Goal: Information Seeking & Learning: Find specific page/section

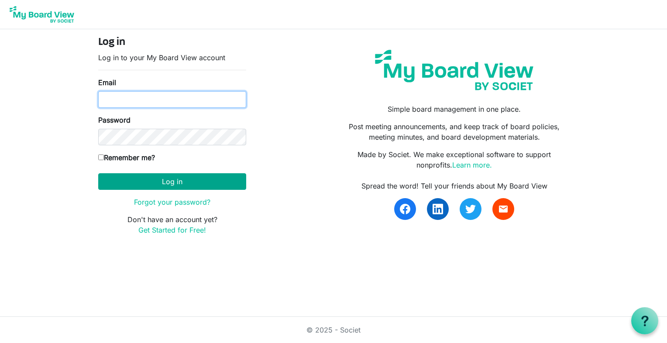
type input "k-mcginnis@shaw.ca"
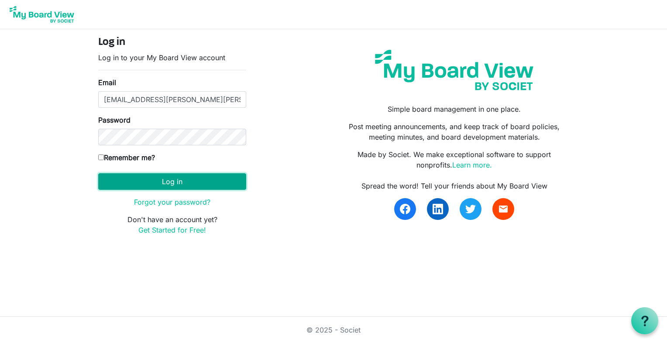
click at [173, 183] on button "Log in" at bounding box center [172, 181] width 148 height 17
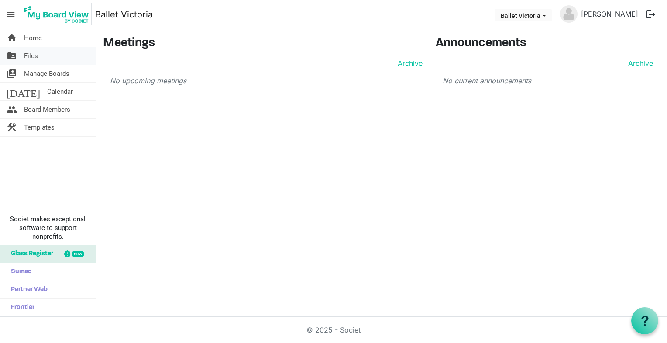
click at [31, 55] on span "Files" at bounding box center [31, 55] width 14 height 17
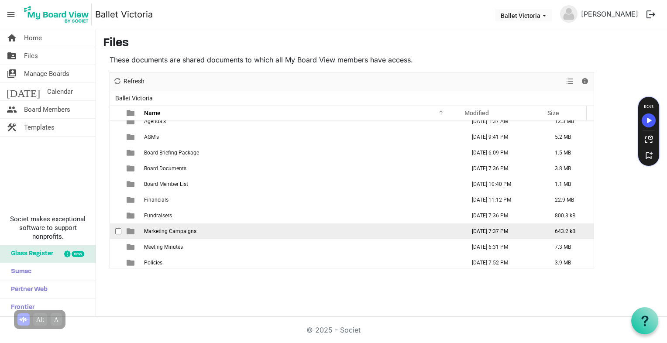
scroll to position [9, 0]
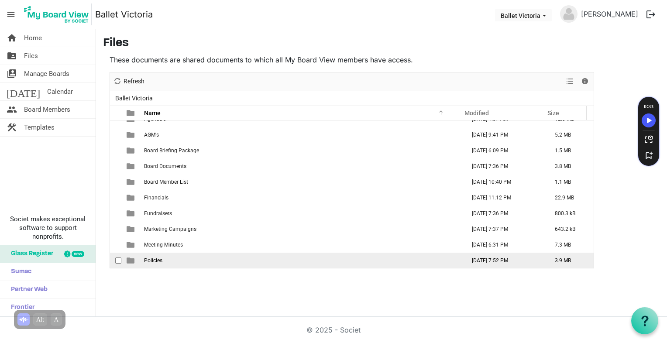
click at [161, 261] on span "Policies" at bounding box center [153, 261] width 18 height 6
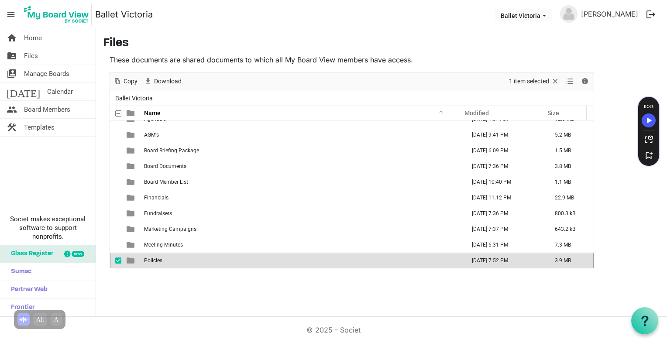
click at [131, 259] on span "is template cell column header type" at bounding box center [131, 261] width 8 height 8
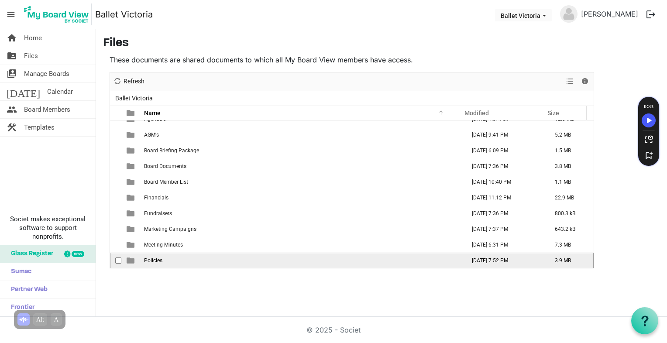
click at [131, 259] on span "is template cell column header type" at bounding box center [131, 261] width 8 height 8
click at [0, 0] on div at bounding box center [0, 0] width 0 height 0
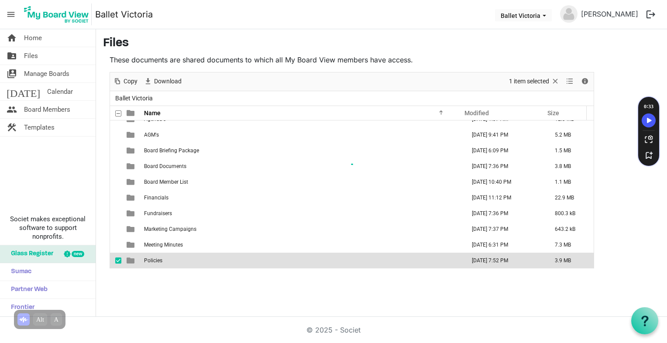
scroll to position [0, 0]
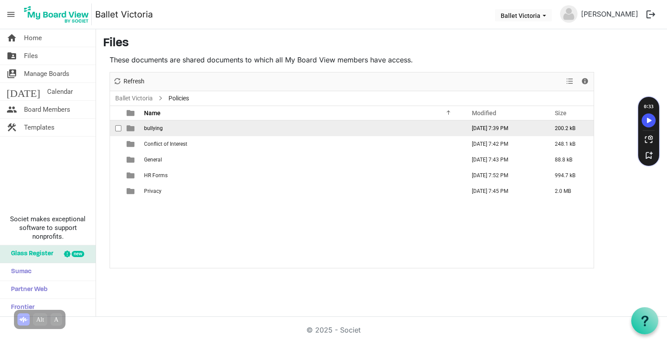
click at [499, 126] on td "[DATE] 7:39 PM" at bounding box center [504, 128] width 83 height 16
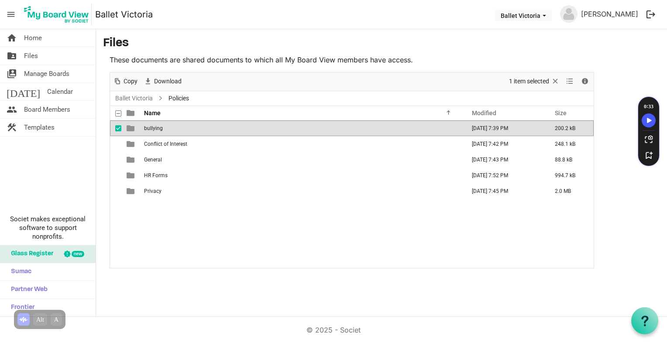
click at [499, 126] on td "[DATE] 7:39 PM" at bounding box center [504, 128] width 83 height 16
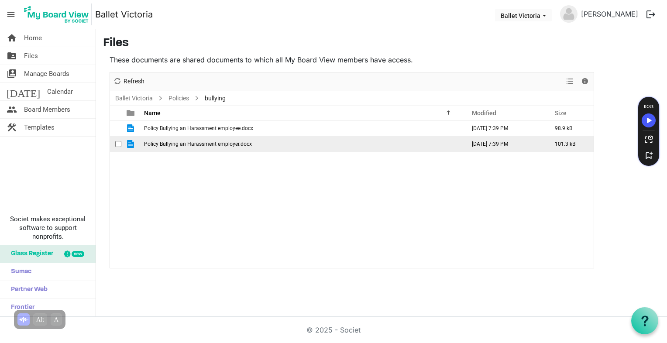
click at [129, 144] on span "is template cell column header type" at bounding box center [131, 144] width 8 height 8
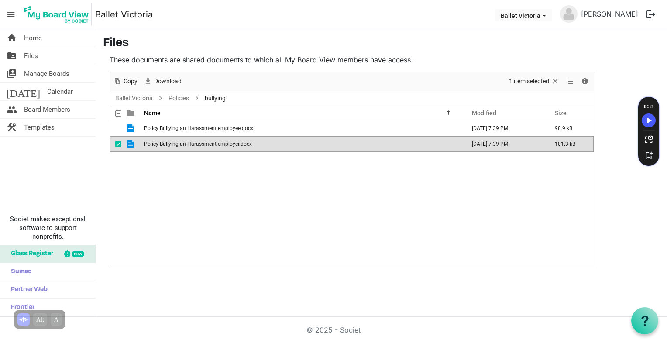
click at [129, 144] on span "is template cell column header type" at bounding box center [131, 144] width 8 height 8
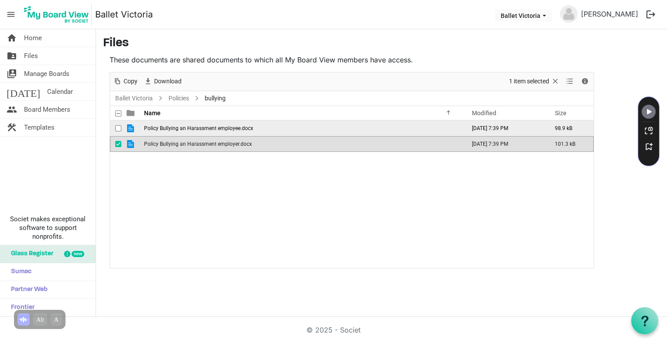
click at [153, 127] on span "Policy Bullying an Harassment employee.docx" at bounding box center [198, 128] width 109 height 6
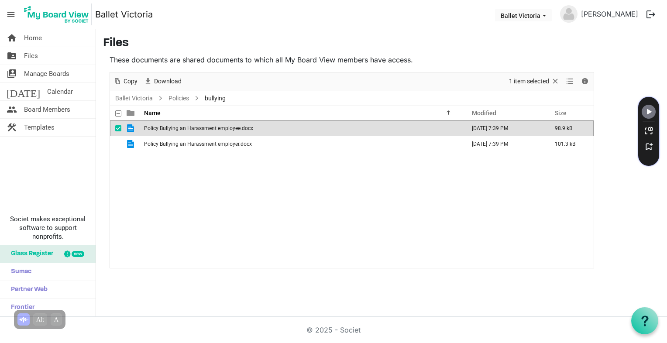
click at [153, 127] on span "Policy Bullying an Harassment employee.docx" at bounding box center [198, 128] width 109 height 6
click at [325, 17] on nav "menu Ballet Victoria Ballet Victoria katherine McGinnis logout" at bounding box center [333, 14] width 667 height 29
click at [33, 53] on span "Files" at bounding box center [31, 55] width 14 height 17
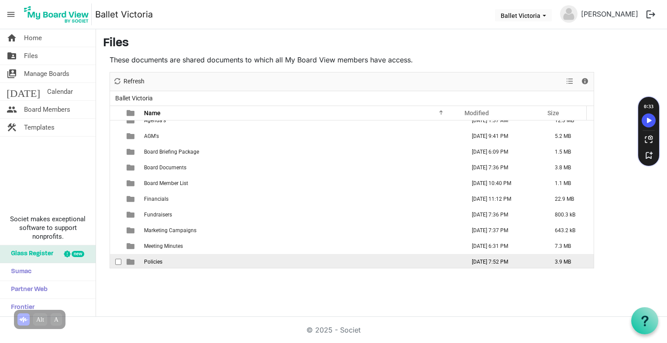
scroll to position [9, 0]
click at [158, 261] on span "Policies" at bounding box center [153, 261] width 18 height 6
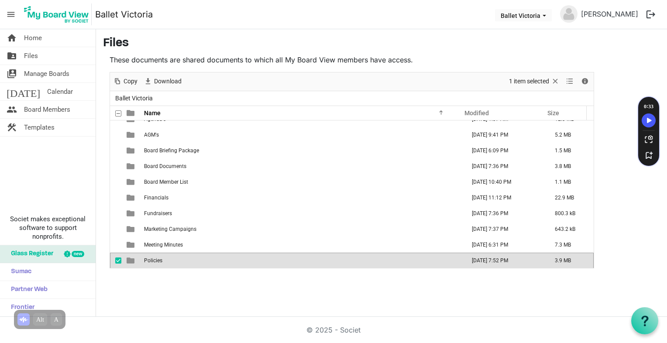
click at [158, 261] on span "Policies" at bounding box center [153, 261] width 18 height 6
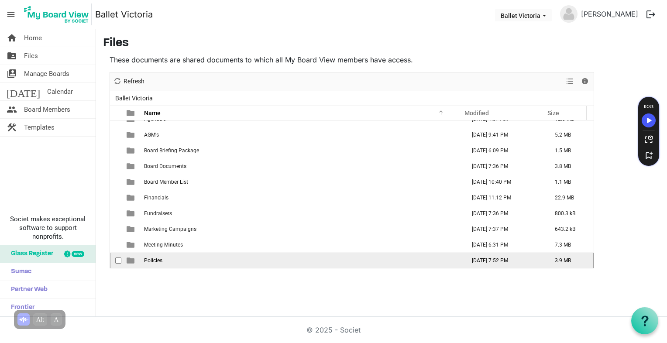
click at [158, 261] on span "Policies" at bounding box center [153, 261] width 18 height 6
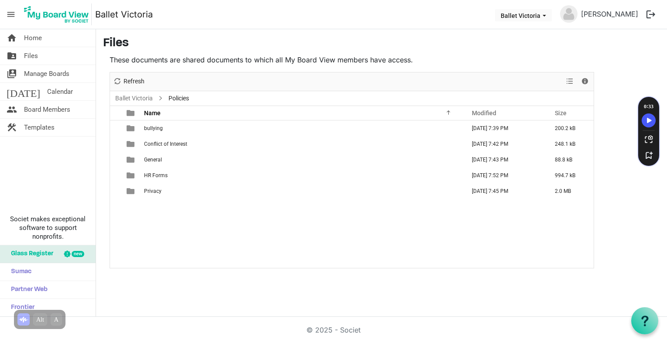
scroll to position [0, 0]
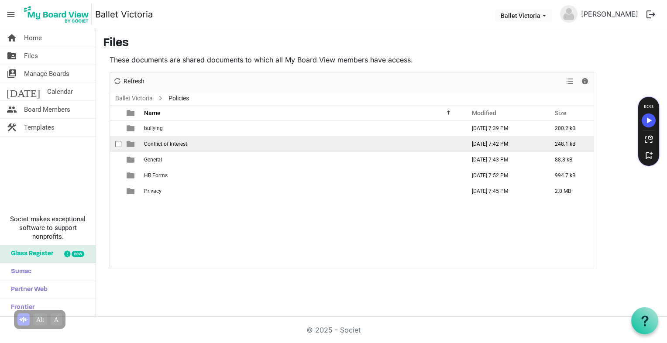
click at [183, 143] on span "Conflict of Interest" at bounding box center [165, 144] width 43 height 6
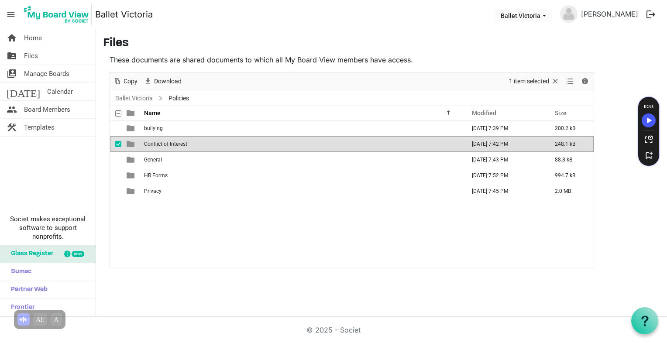
click at [183, 143] on span "Conflict of Interest" at bounding box center [165, 144] width 43 height 6
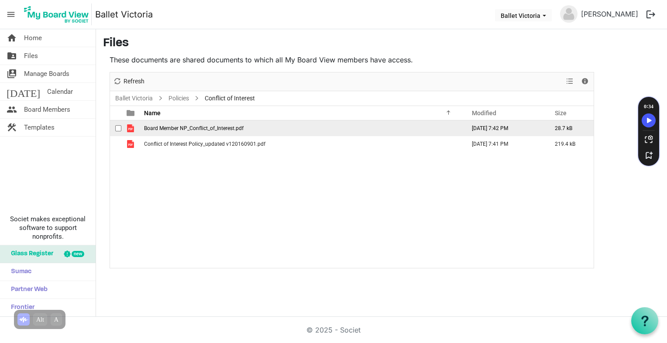
click at [129, 126] on span "is template cell column header type" at bounding box center [131, 128] width 8 height 8
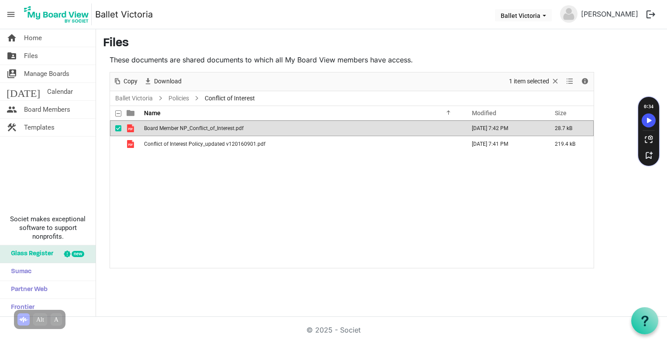
click at [129, 126] on span "is template cell column header type" at bounding box center [131, 128] width 8 height 8
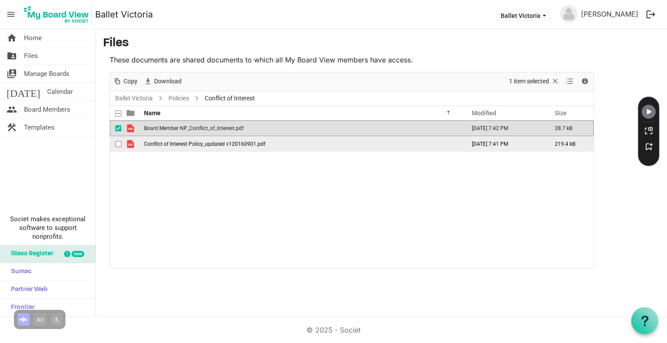
click at [130, 143] on span "is template cell column header type" at bounding box center [131, 144] width 8 height 8
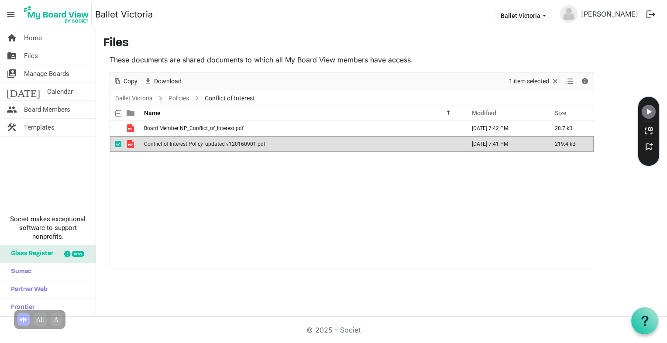
click at [130, 143] on span "is template cell column header type" at bounding box center [131, 144] width 8 height 8
click at [287, 195] on div "Board Member NP_Conflict_of_Interest.pdf August 11, 2025 7:42 PM 28.7 kB Confli…" at bounding box center [352, 194] width 484 height 148
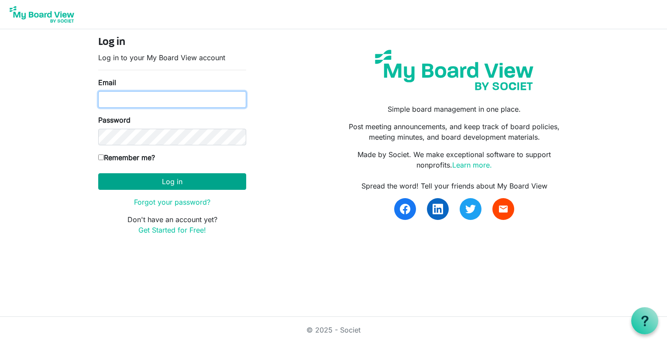
type input "k-mcginnis@shaw.ca"
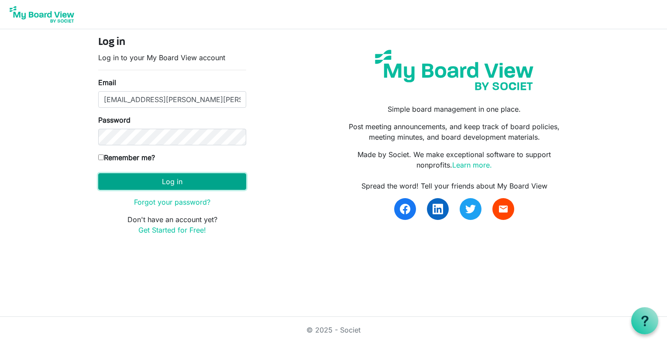
click at [181, 181] on button "Log in" at bounding box center [172, 181] width 148 height 17
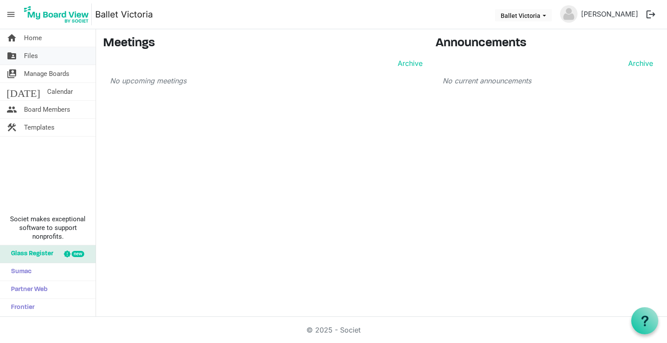
click at [32, 55] on span "Files" at bounding box center [31, 55] width 14 height 17
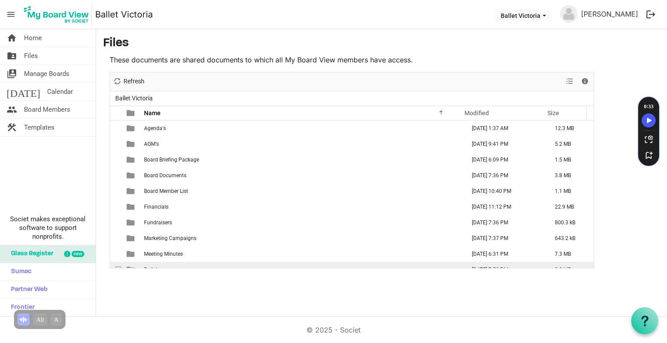
scroll to position [9, 0]
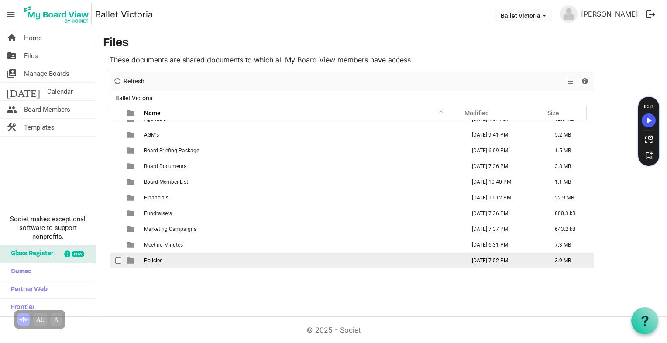
click at [155, 260] on span "Policies" at bounding box center [153, 261] width 18 height 6
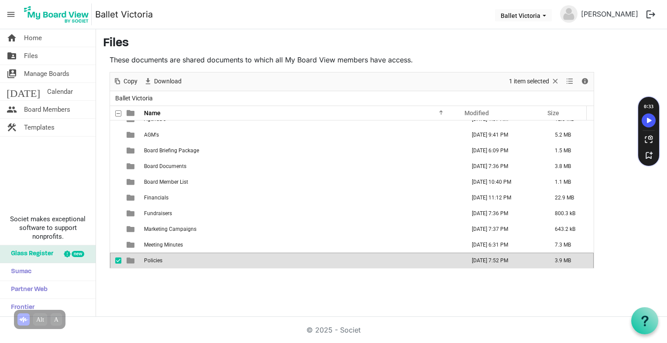
click at [155, 260] on span "Policies" at bounding box center [153, 261] width 18 height 6
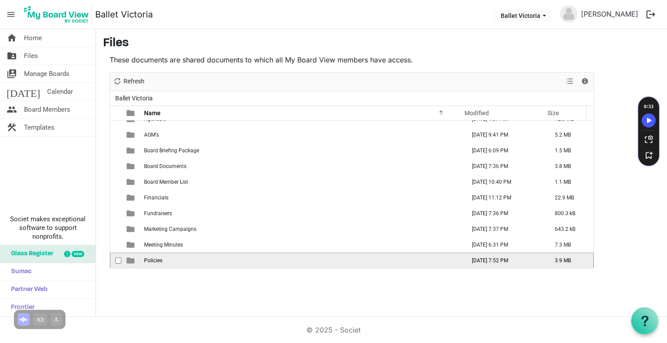
click at [155, 260] on span "Policies" at bounding box center [153, 261] width 18 height 6
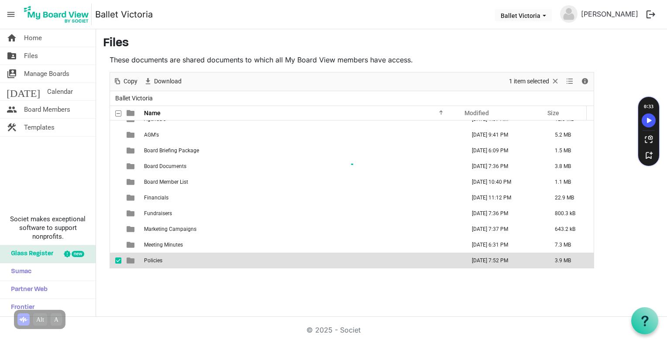
click at [155, 260] on div at bounding box center [352, 170] width 484 height 196
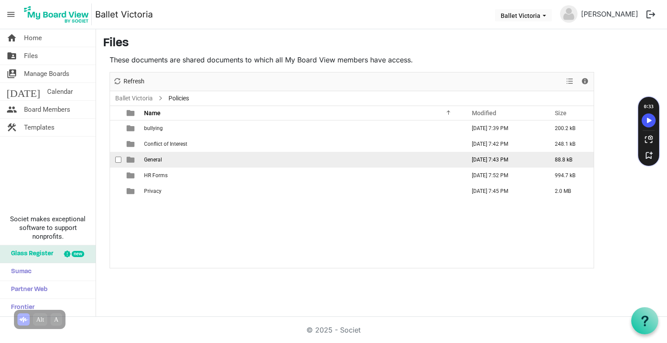
click at [127, 158] on span "is template cell column header type" at bounding box center [131, 160] width 8 height 8
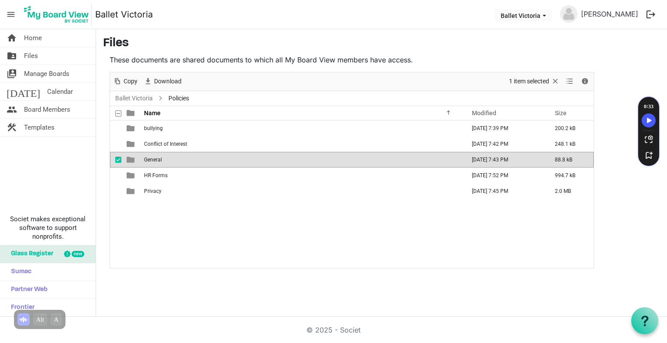
click at [127, 158] on span "is template cell column header type" at bounding box center [131, 160] width 8 height 8
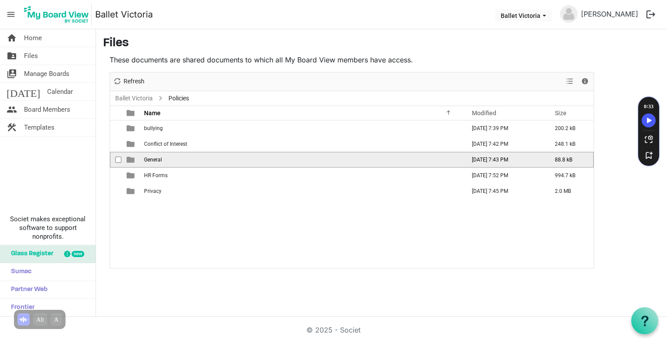
click at [127, 158] on span "is template cell column header type" at bounding box center [131, 160] width 8 height 8
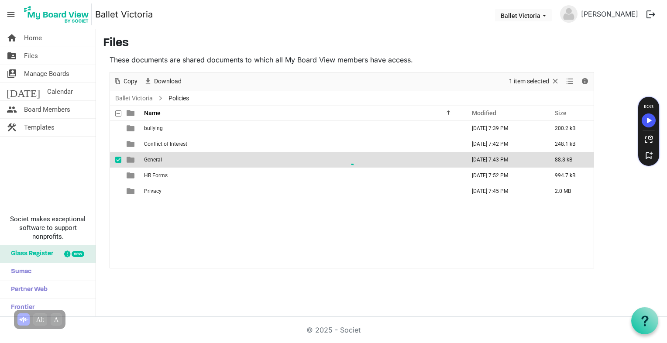
click at [127, 158] on div "New folder Upload Cut Copy Paste Delete Download Rename Sort by Refresh 1 item …" at bounding box center [352, 170] width 485 height 196
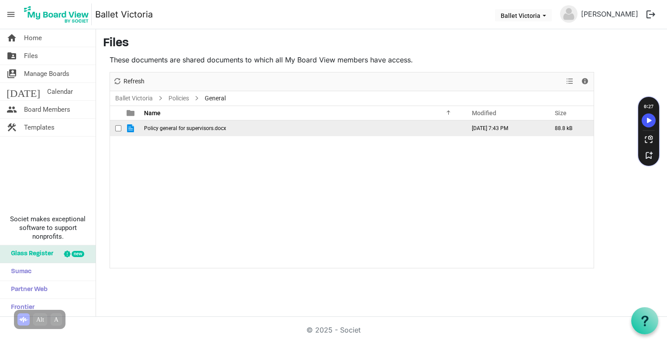
click at [129, 127] on span "is template cell column header type" at bounding box center [131, 128] width 8 height 8
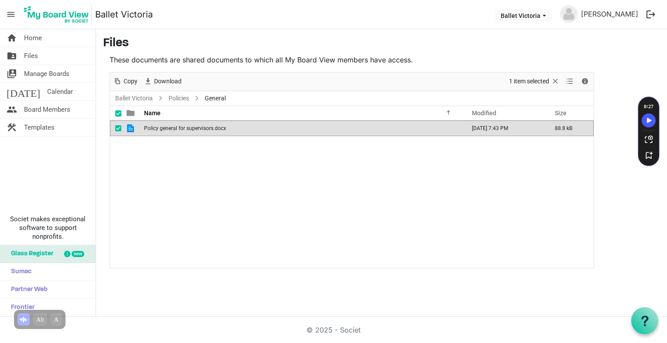
click at [129, 127] on span "is template cell column header type" at bounding box center [131, 128] width 8 height 8
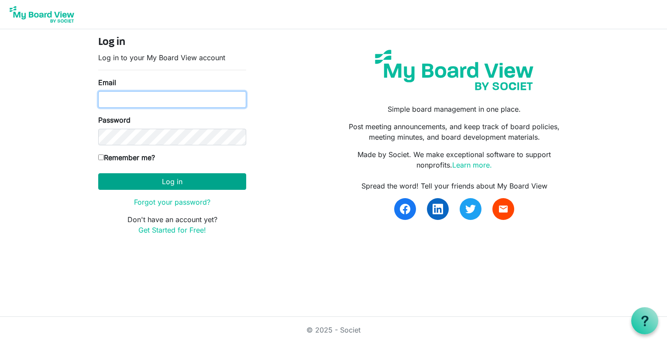
type input "[EMAIL_ADDRESS][PERSON_NAME][PERSON_NAME][DOMAIN_NAME]"
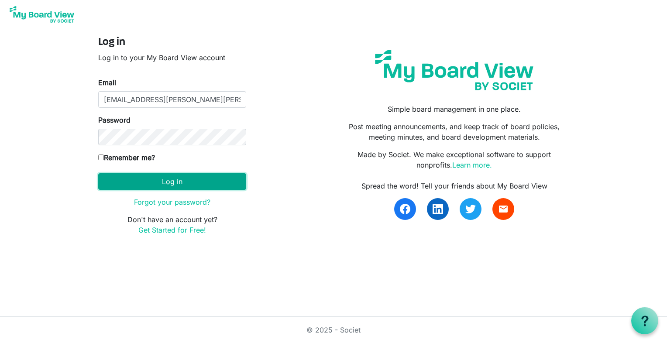
click at [185, 183] on button "Log in" at bounding box center [172, 181] width 148 height 17
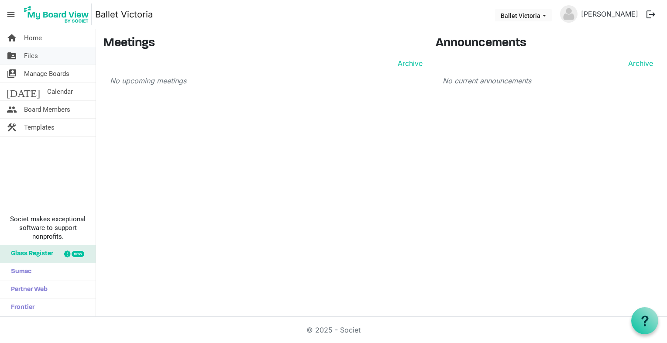
click at [30, 57] on span "Files" at bounding box center [31, 55] width 14 height 17
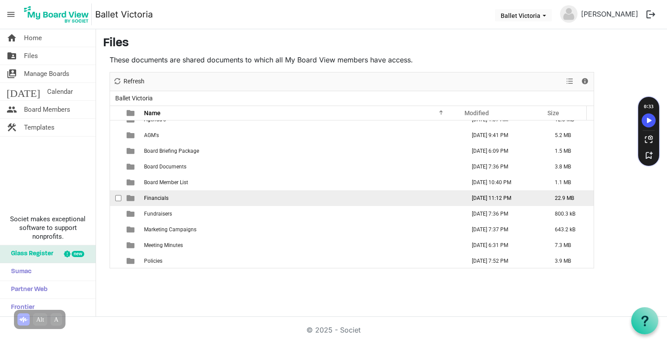
scroll to position [9, 0]
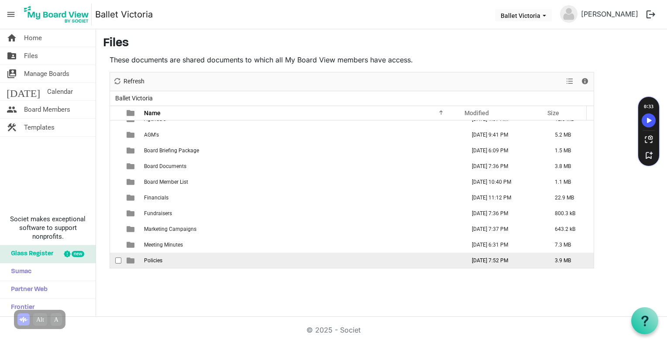
click at [160, 260] on span "Policies" at bounding box center [153, 261] width 18 height 6
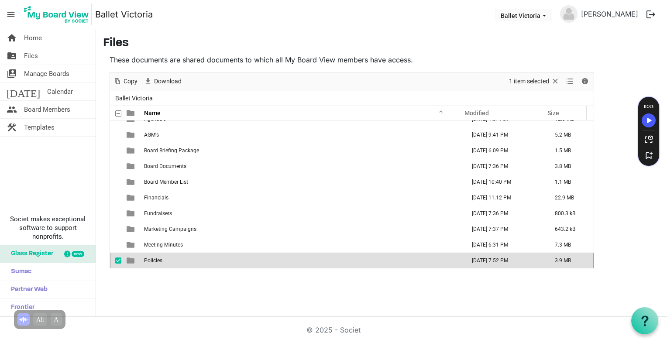
click at [160, 260] on span "Policies" at bounding box center [153, 261] width 18 height 6
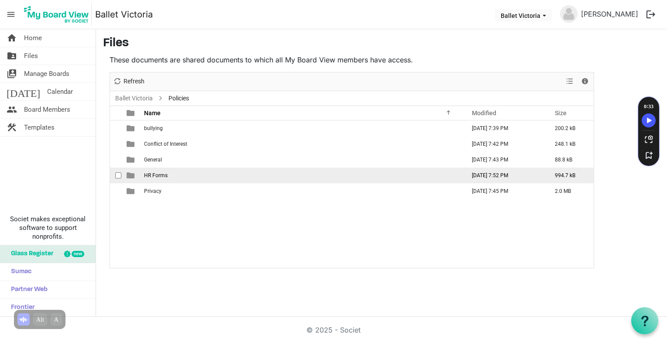
click at [147, 176] on span "HR Forms" at bounding box center [156, 175] width 24 height 6
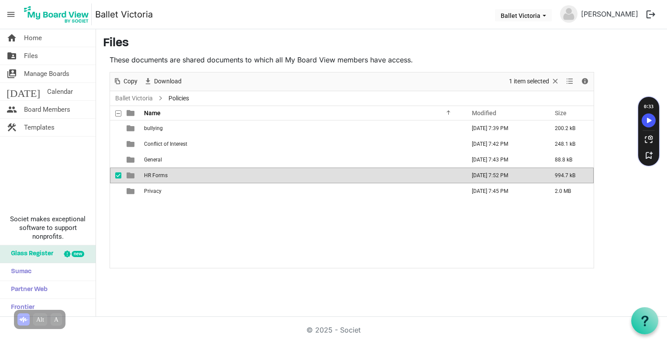
click at [118, 174] on span "checkbox" at bounding box center [118, 175] width 6 height 6
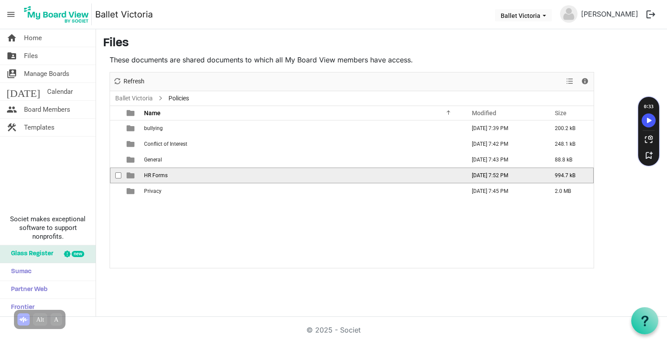
click at [118, 174] on span "checkbox" at bounding box center [118, 175] width 6 height 6
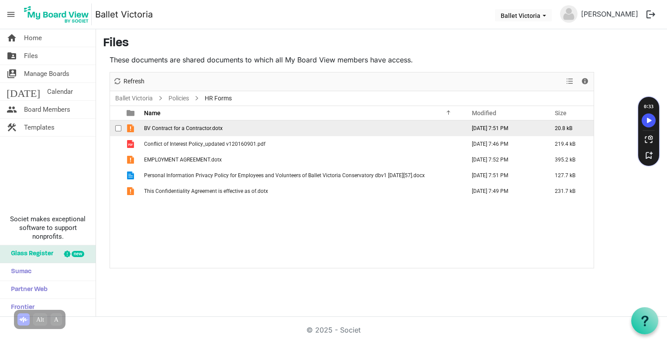
click at [130, 130] on span "is template cell column header type" at bounding box center [131, 128] width 8 height 8
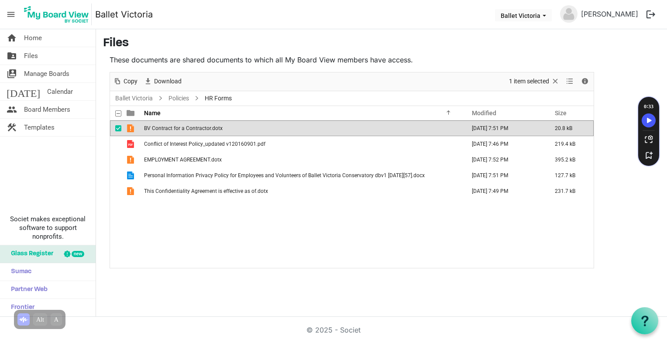
click at [130, 129] on span "is template cell column header type" at bounding box center [131, 128] width 8 height 8
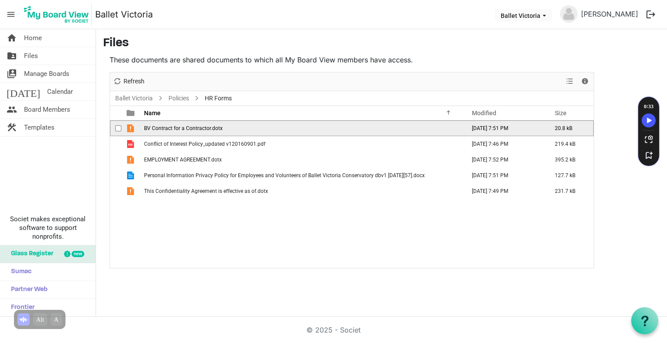
click at [130, 129] on span "is template cell column header type" at bounding box center [131, 128] width 8 height 8
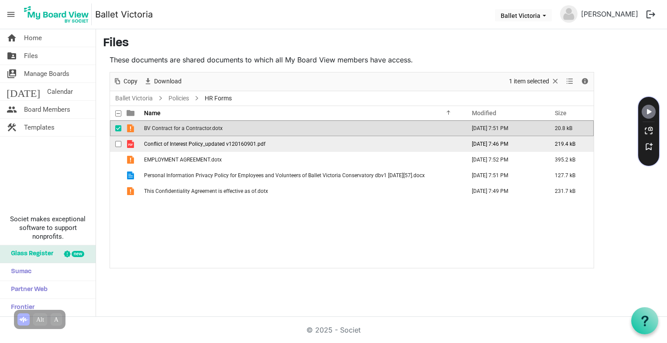
click at [129, 142] on span "is template cell column header type" at bounding box center [131, 144] width 8 height 8
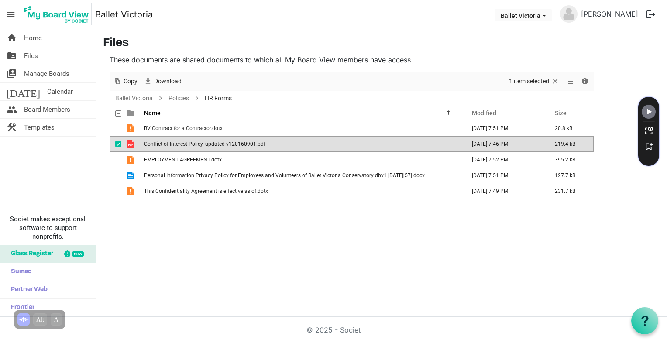
click at [129, 142] on span "is template cell column header type" at bounding box center [131, 144] width 8 height 8
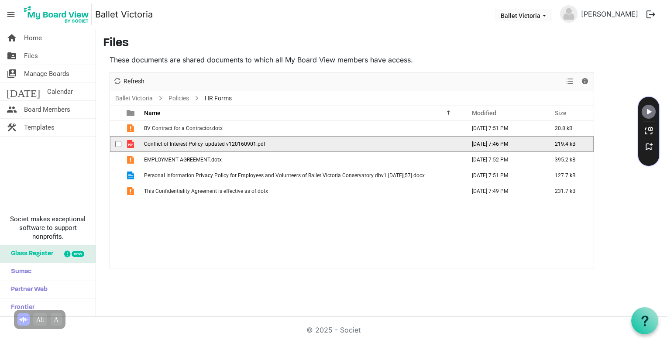
click at [129, 142] on span "is template cell column header type" at bounding box center [131, 144] width 8 height 8
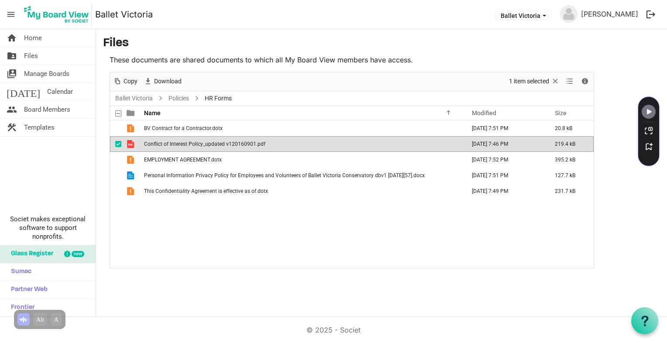
click at [117, 144] on span "checkbox" at bounding box center [118, 144] width 6 height 6
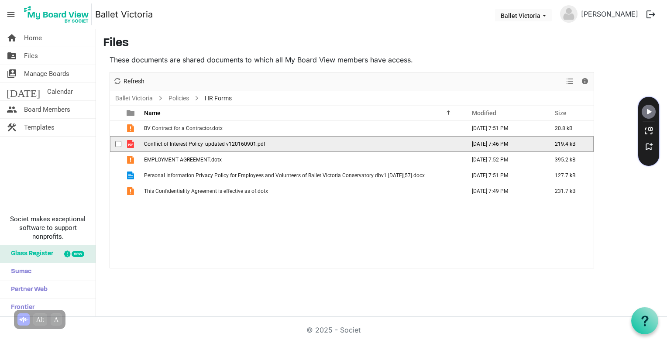
click at [127, 143] on span "is template cell column header type" at bounding box center [131, 144] width 8 height 8
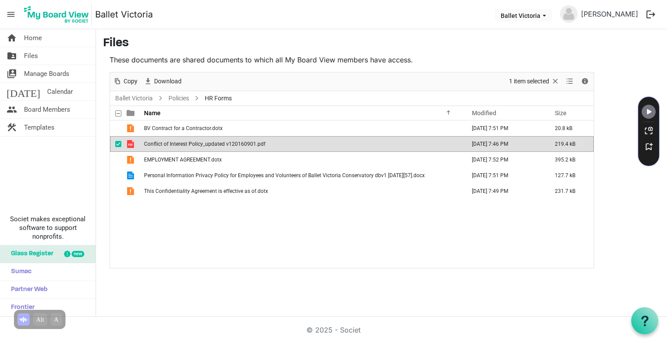
click at [127, 143] on span "is template cell column header type" at bounding box center [131, 144] width 8 height 8
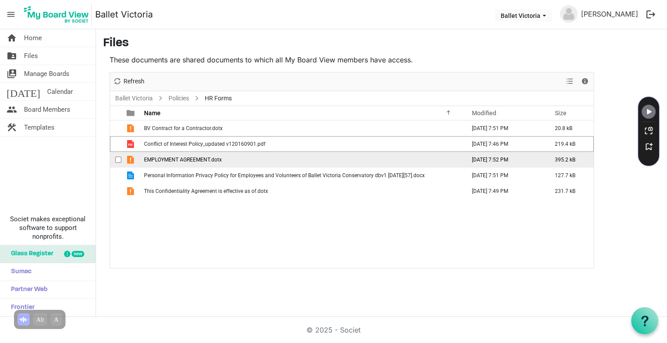
click at [131, 160] on span "is template cell column header type" at bounding box center [131, 160] width 8 height 8
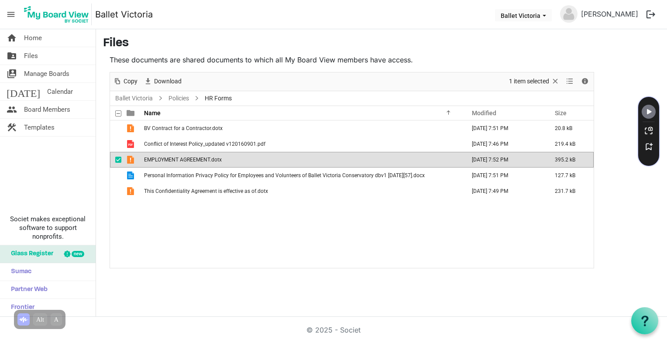
click at [131, 159] on span "is template cell column header type" at bounding box center [131, 160] width 8 height 8
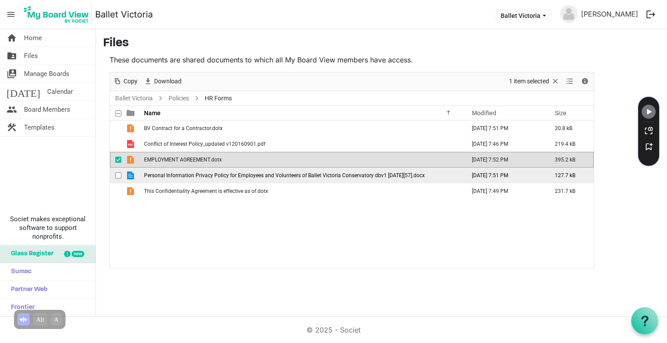
click at [131, 175] on span "is template cell column header type" at bounding box center [131, 176] width 8 height 8
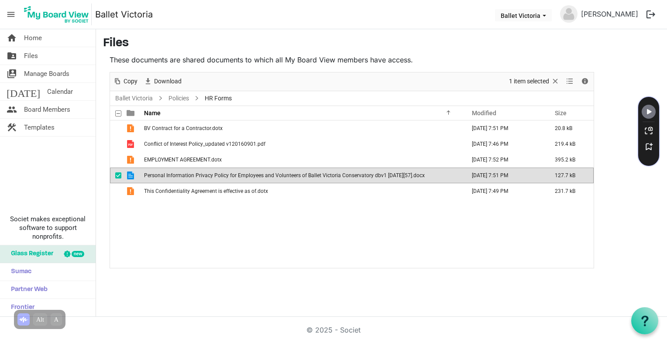
click at [131, 175] on span "is template cell column header type" at bounding box center [131, 176] width 8 height 8
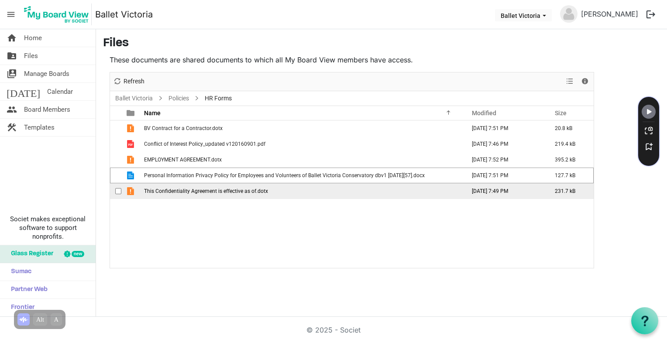
click at [130, 189] on span "is template cell column header type" at bounding box center [131, 191] width 8 height 8
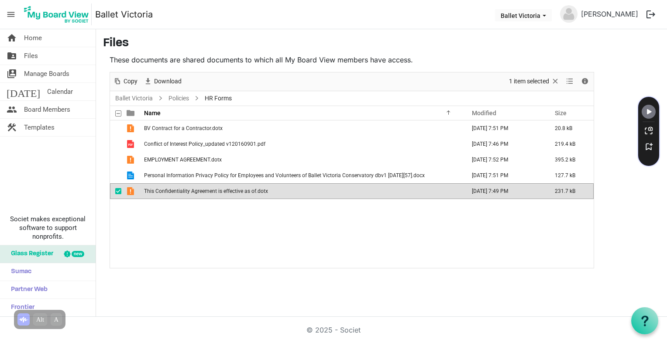
click at [130, 189] on span "is template cell column header type" at bounding box center [131, 191] width 8 height 8
click at [175, 224] on div "BV Contract for a Contractor.dotx August 11, 2025 7:51 PM 20.8 kB Conflict of I…" at bounding box center [352, 194] width 484 height 148
click at [86, 162] on div "home Home folder_shared Files switch_account Manage Boards today Calendar peopl…" at bounding box center [48, 173] width 96 height 288
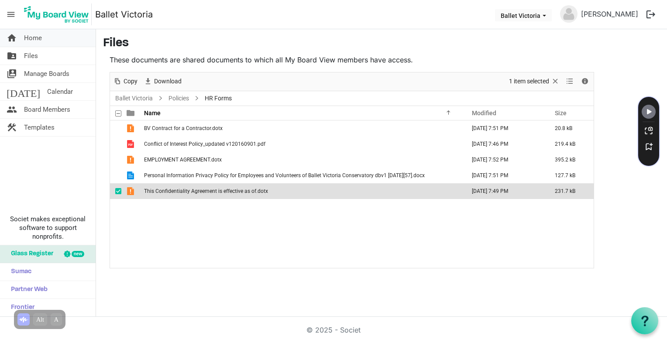
click at [38, 36] on span "Home" at bounding box center [33, 37] width 18 height 17
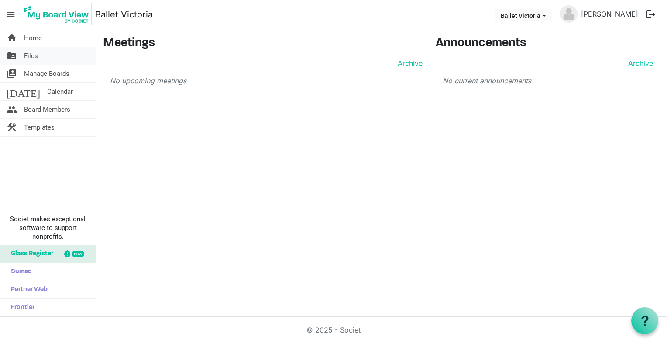
click at [30, 53] on span "Files" at bounding box center [31, 55] width 14 height 17
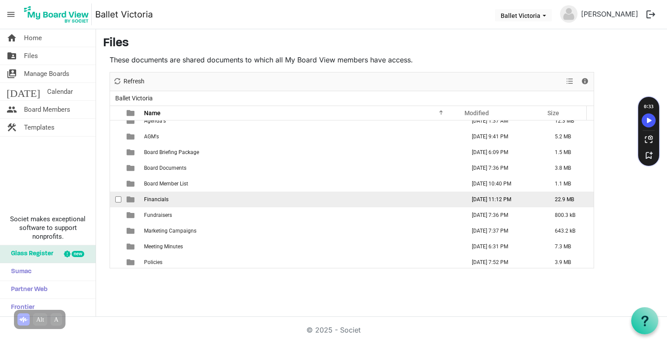
scroll to position [9, 0]
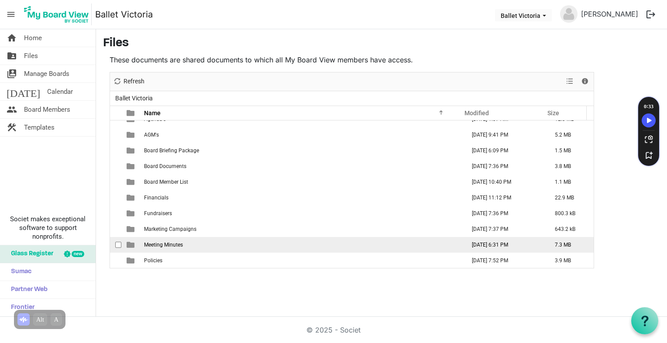
click at [172, 242] on span "Meeting Minutes" at bounding box center [163, 245] width 39 height 6
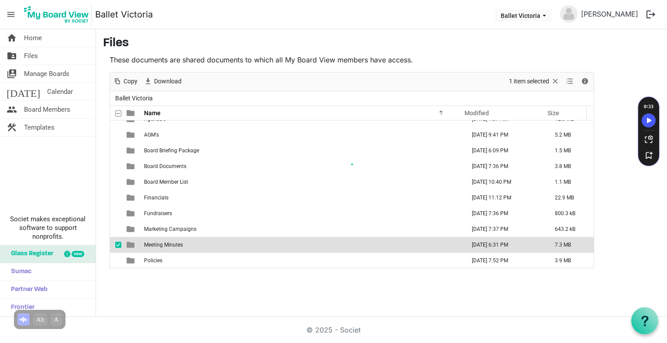
click at [172, 242] on div at bounding box center [352, 170] width 484 height 196
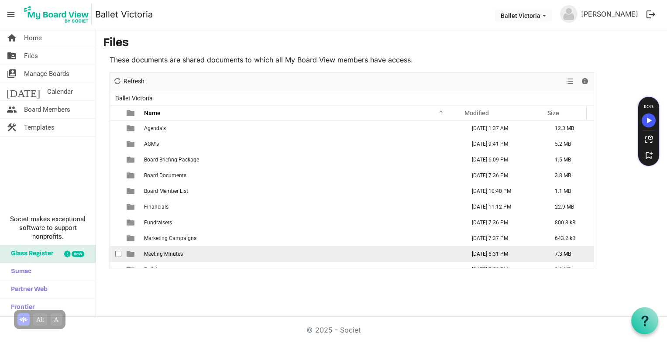
scroll to position [9, 0]
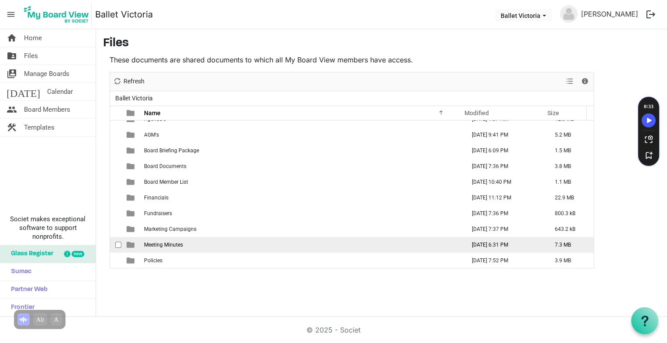
click at [154, 245] on span "Meeting Minutes" at bounding box center [163, 245] width 39 height 6
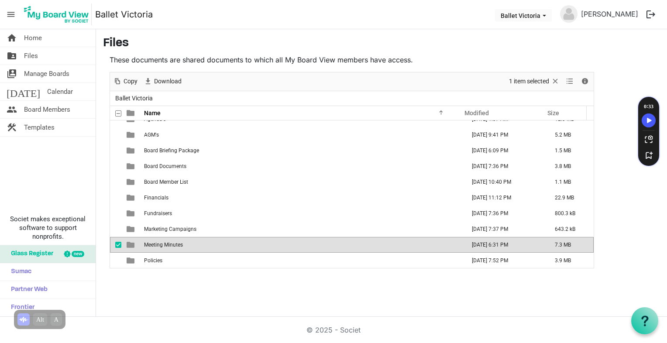
click at [154, 245] on span "Meeting Minutes" at bounding box center [163, 245] width 39 height 6
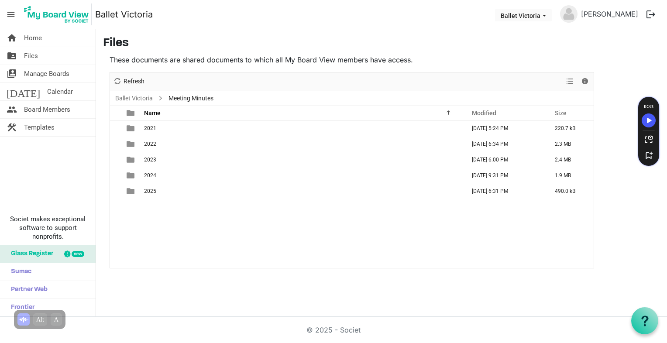
scroll to position [0, 0]
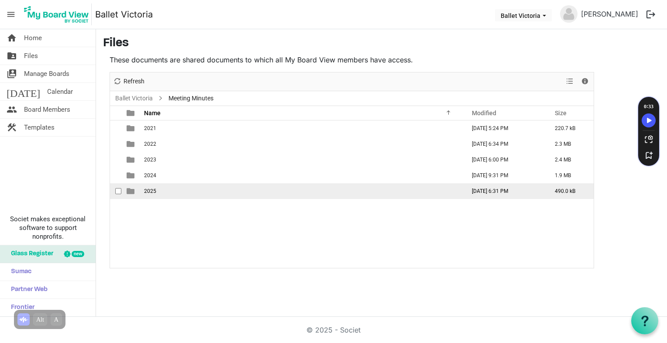
click at [148, 190] on span "2025" at bounding box center [150, 191] width 12 height 6
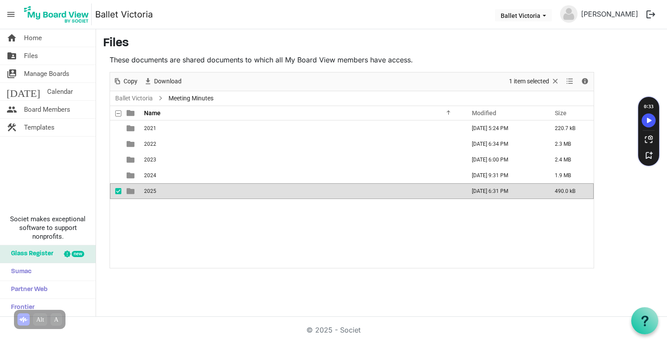
click at [148, 190] on span "2025" at bounding box center [150, 191] width 12 height 6
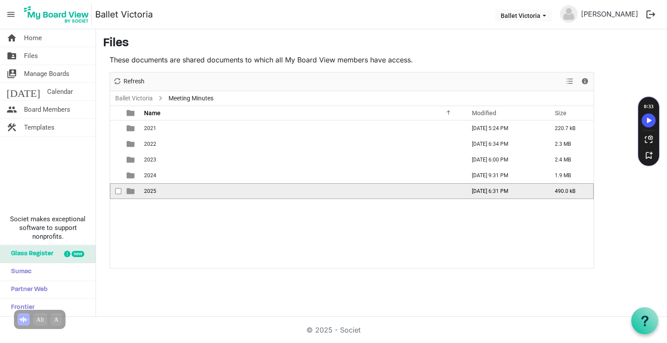
click at [148, 190] on span "2025" at bounding box center [150, 191] width 12 height 6
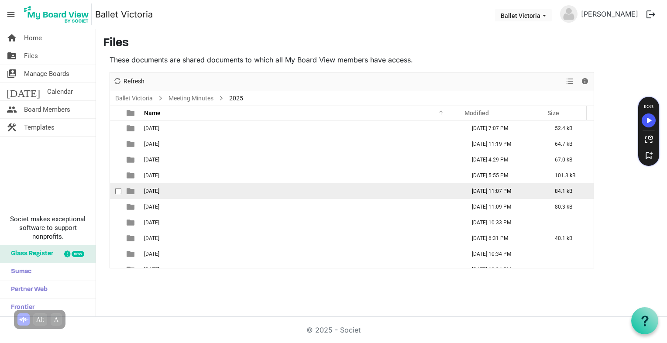
click at [172, 188] on td "05 May" at bounding box center [301, 191] width 321 height 16
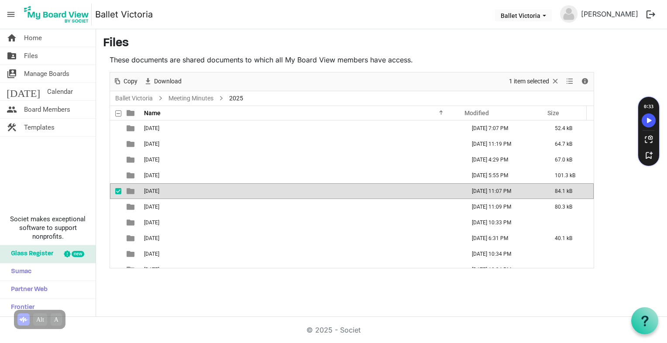
click at [172, 188] on td "05 May" at bounding box center [301, 191] width 321 height 16
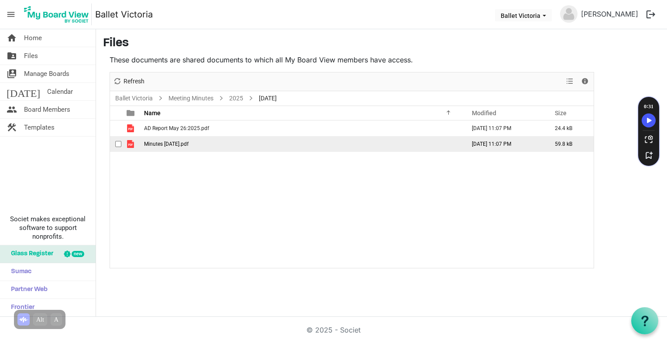
click at [143, 143] on td "Minutes May 26, 2025.pdf" at bounding box center [301, 144] width 321 height 16
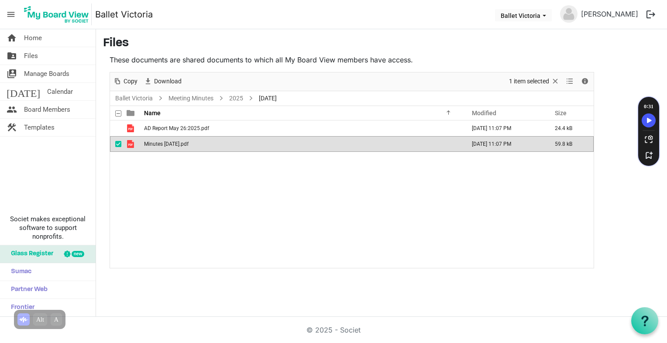
click at [143, 143] on td "Minutes May 26, 2025.pdf" at bounding box center [301, 144] width 321 height 16
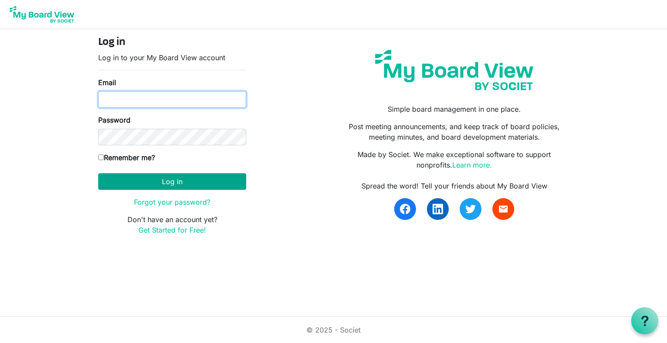
type input "k-mcginnis@shaw.ca"
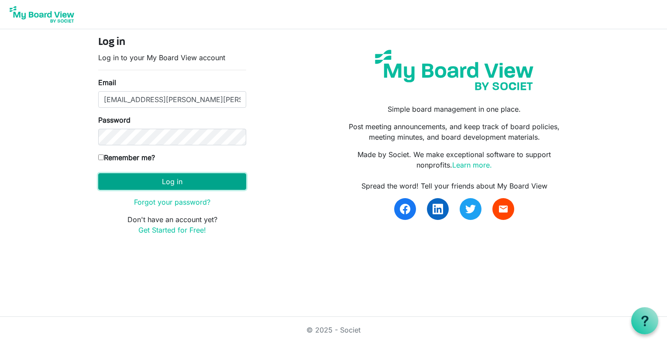
click at [175, 182] on button "Log in" at bounding box center [172, 181] width 148 height 17
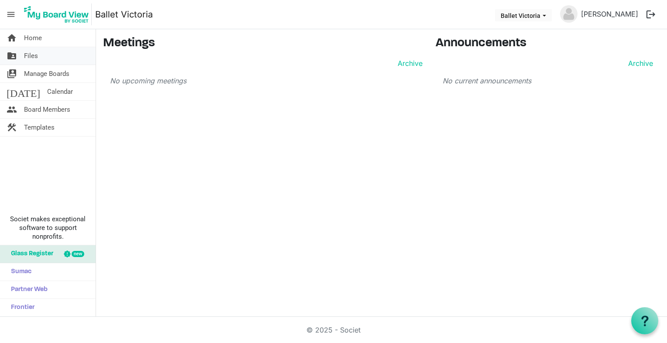
click at [30, 53] on span "Files" at bounding box center [31, 55] width 14 height 17
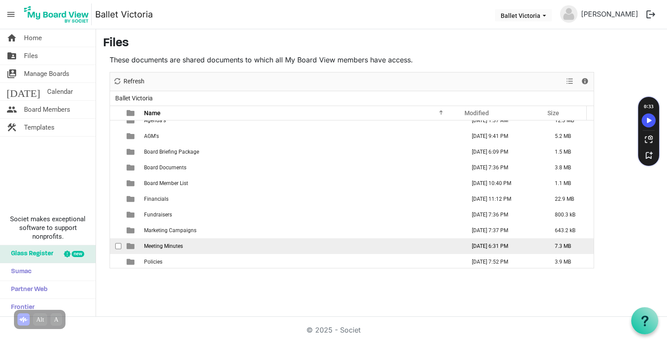
scroll to position [9, 0]
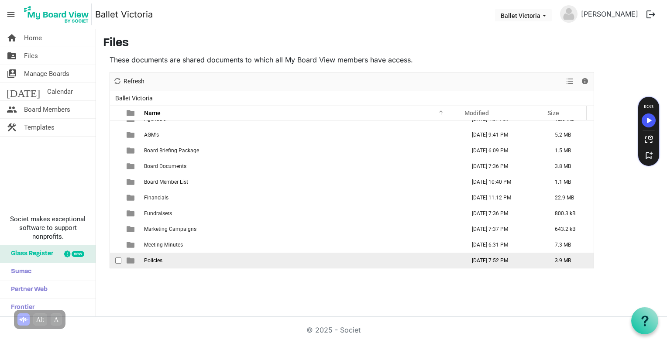
click at [157, 262] on span "Policies" at bounding box center [153, 261] width 18 height 6
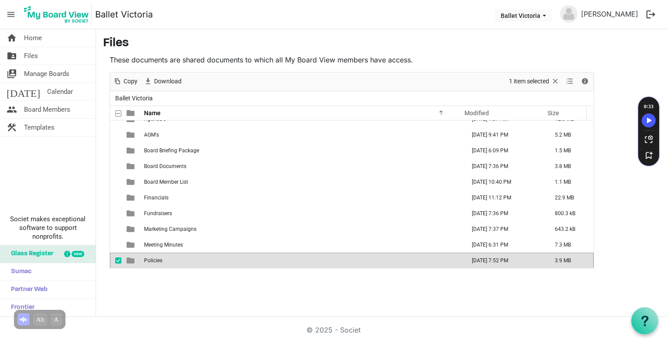
click at [157, 262] on span "Policies" at bounding box center [153, 261] width 18 height 6
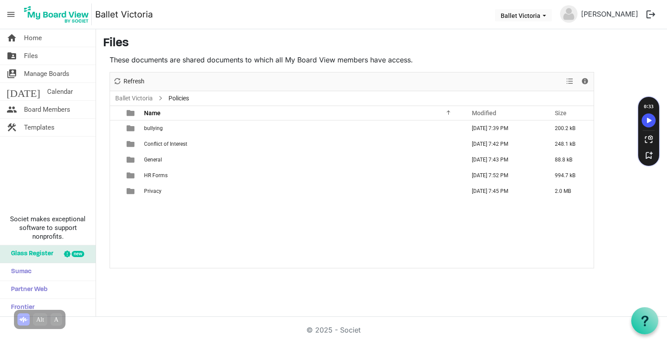
scroll to position [0, 0]
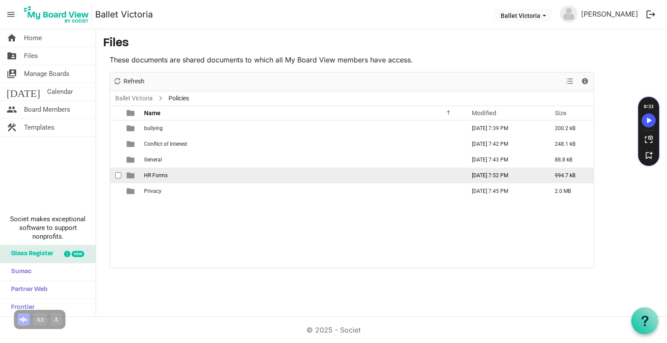
click at [151, 177] on span "HR Forms" at bounding box center [156, 175] width 24 height 6
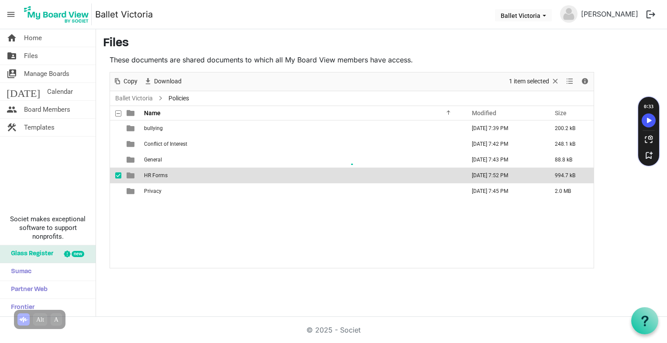
click at [151, 177] on div at bounding box center [352, 170] width 484 height 196
